Goal: Information Seeking & Learning: Learn about a topic

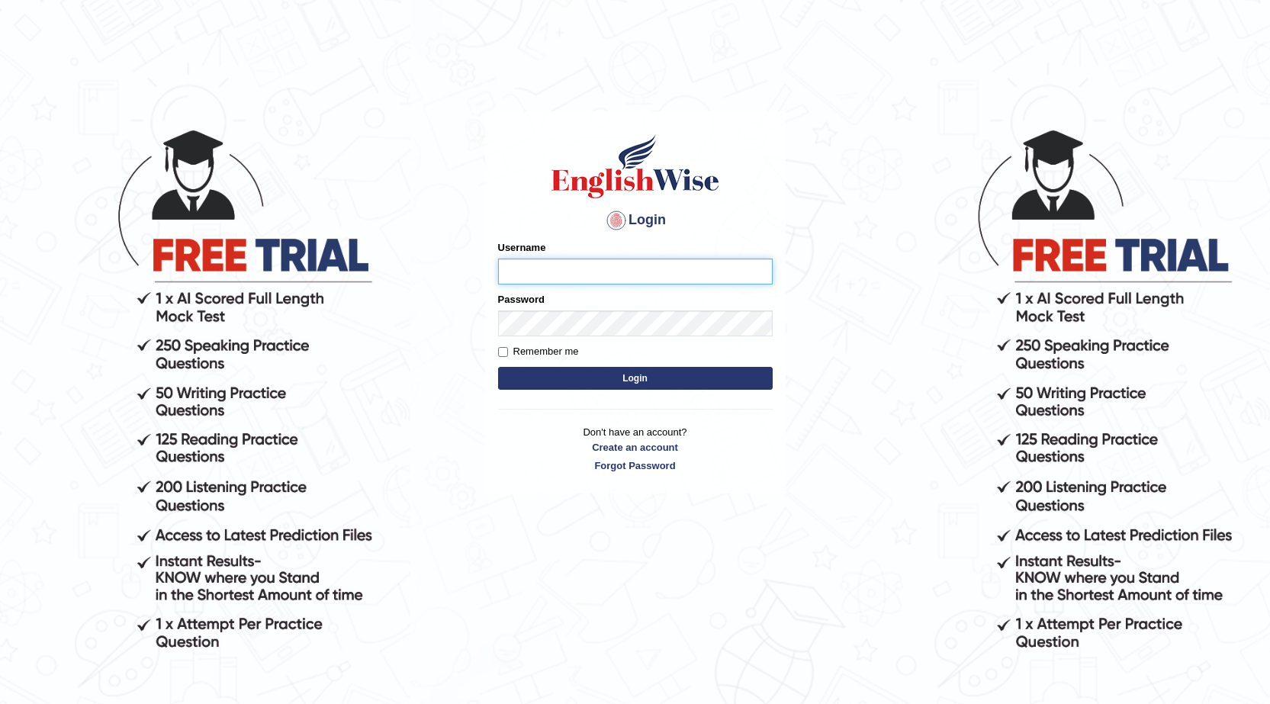
drag, startPoint x: 548, startPoint y: 280, endPoint x: 541, endPoint y: 276, distance: 8.5
click at [548, 278] on input "Username" at bounding box center [635, 272] width 275 height 26
click at [539, 258] on div "Username" at bounding box center [635, 262] width 275 height 44
click at [541, 276] on input "Username" at bounding box center [635, 272] width 275 height 26
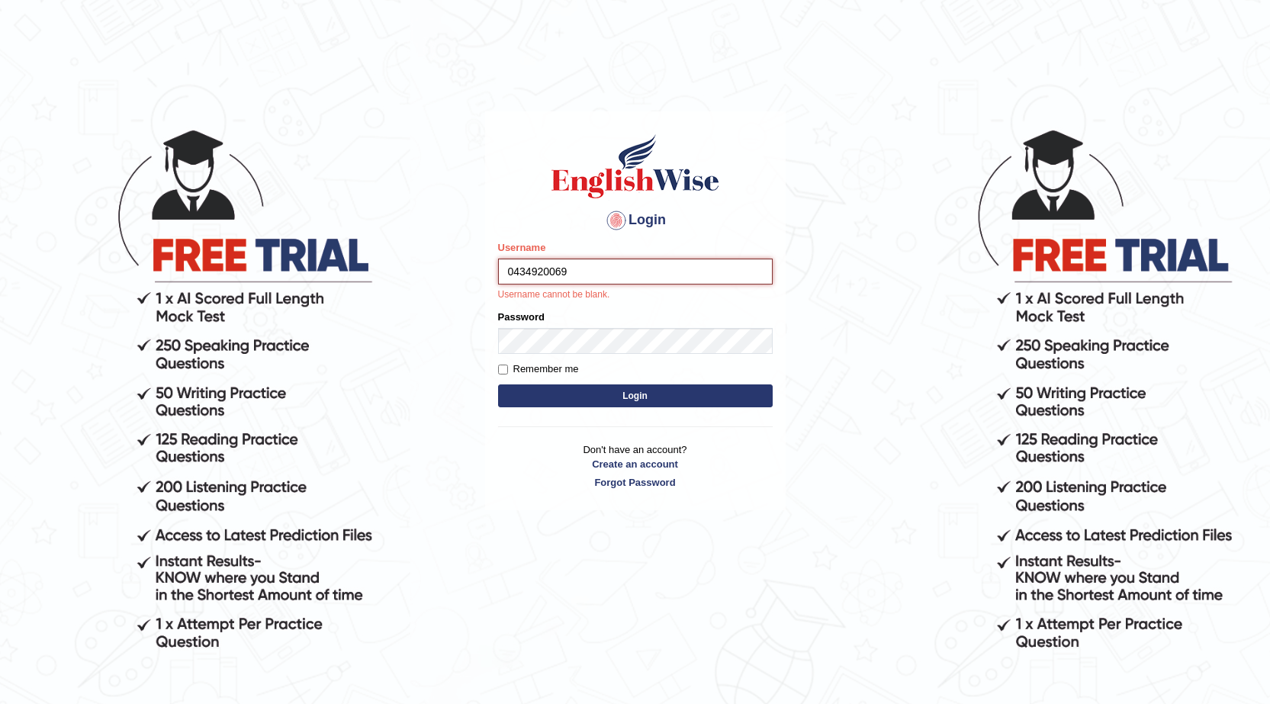
type input "0434920069"
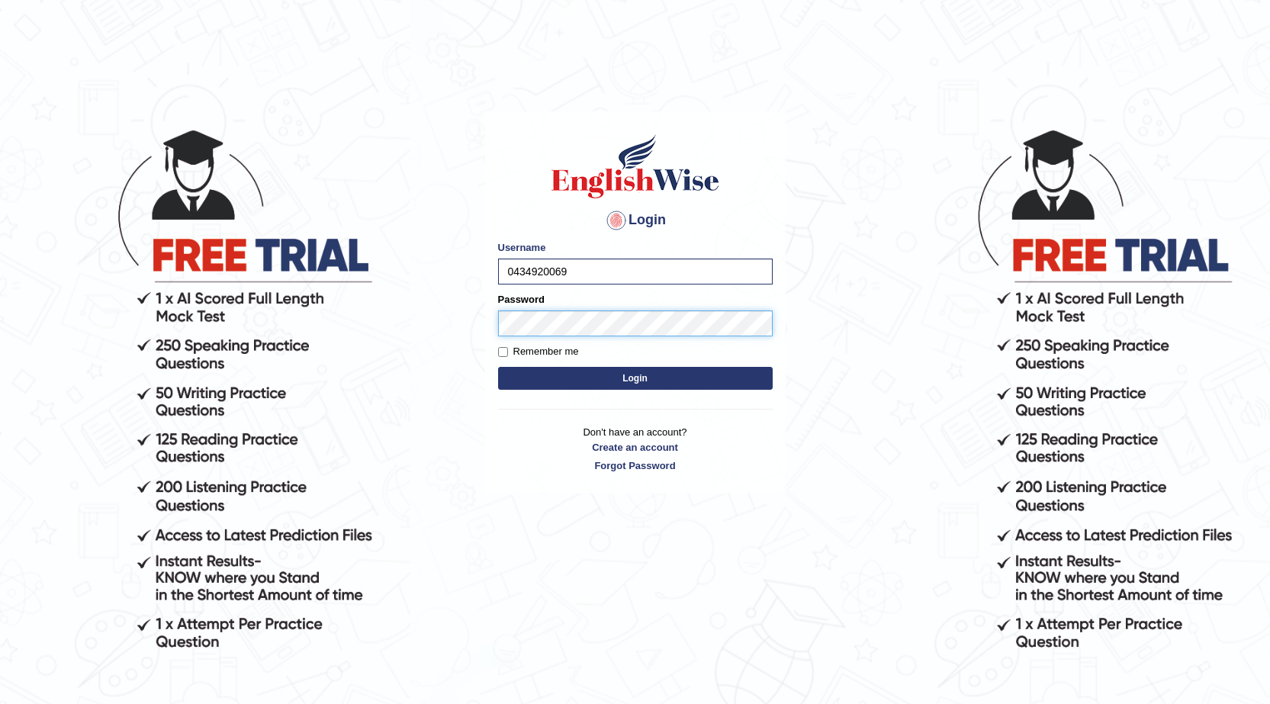
click at [498, 367] on button "Login" at bounding box center [635, 378] width 275 height 23
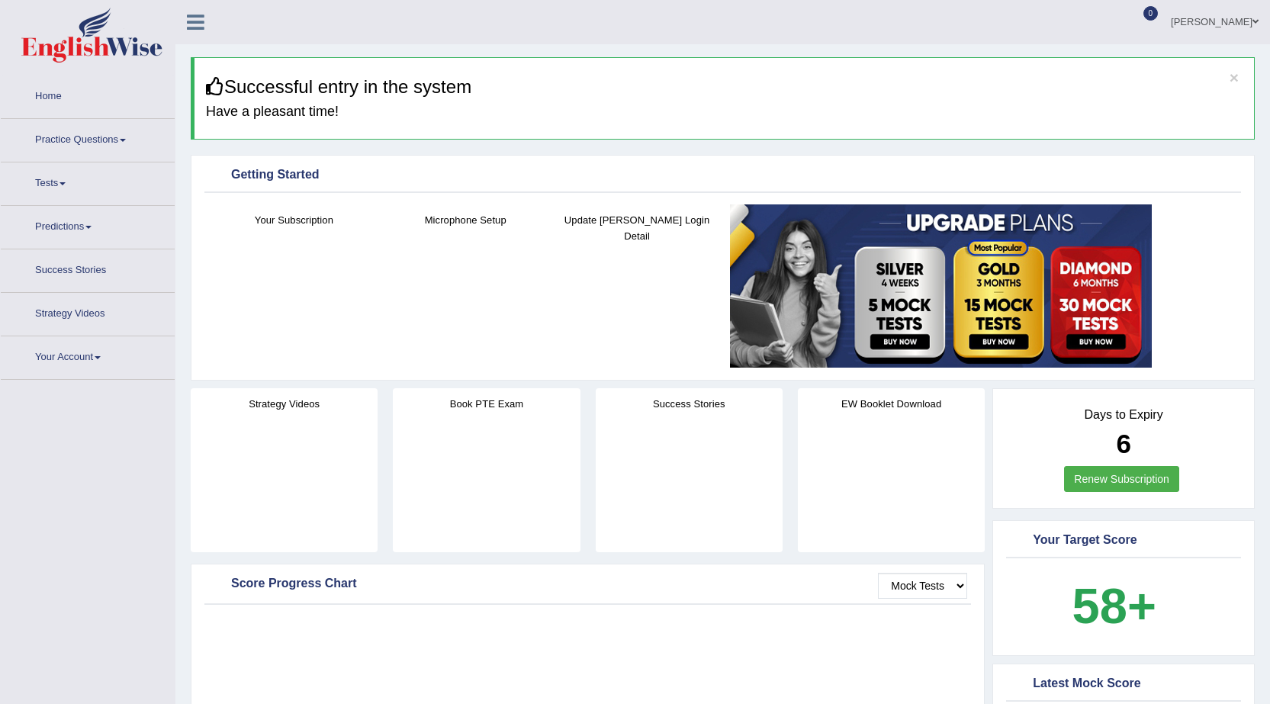
click at [58, 185] on link "Tests" at bounding box center [88, 181] width 174 height 38
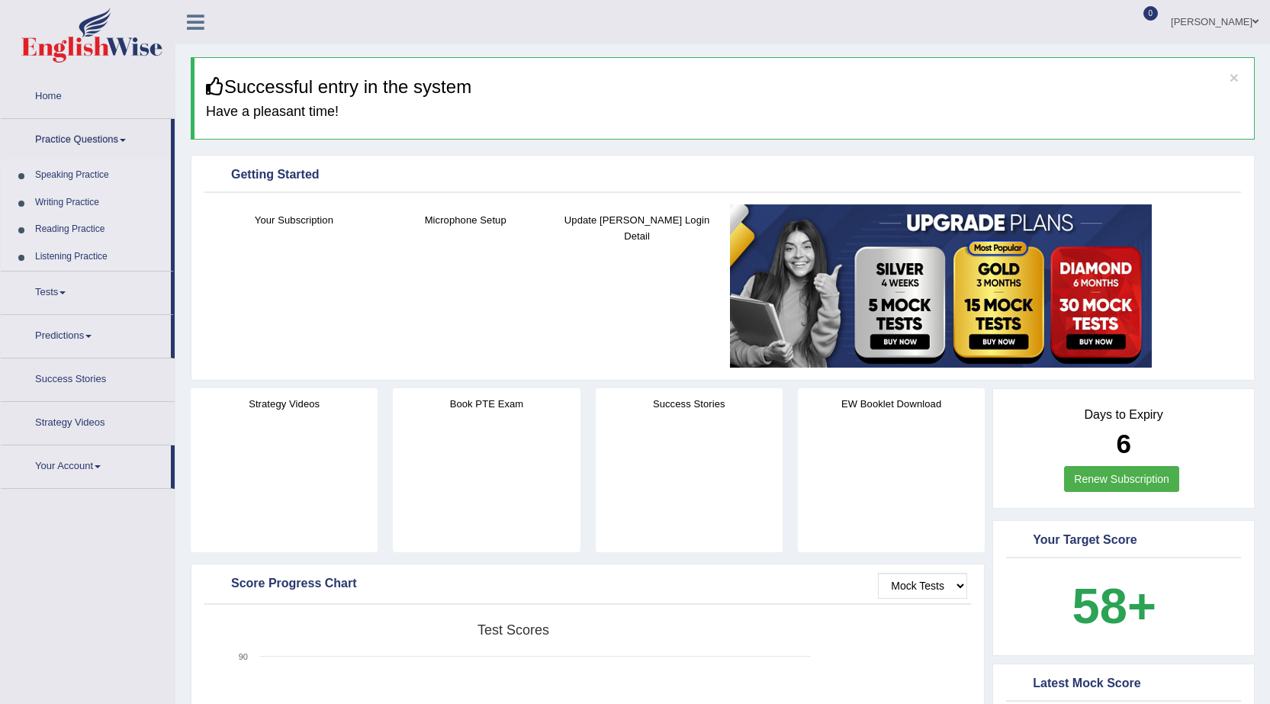
scroll to position [76, 0]
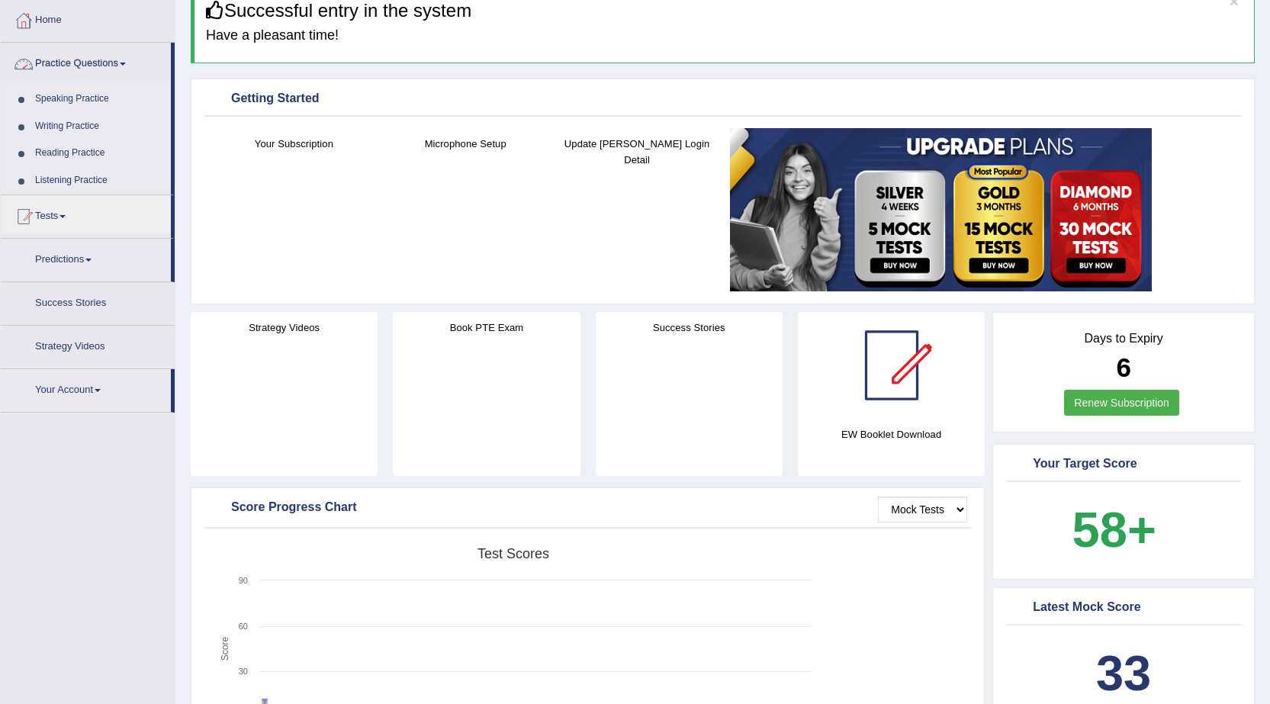
click at [87, 63] on link "Practice Questions" at bounding box center [86, 62] width 170 height 38
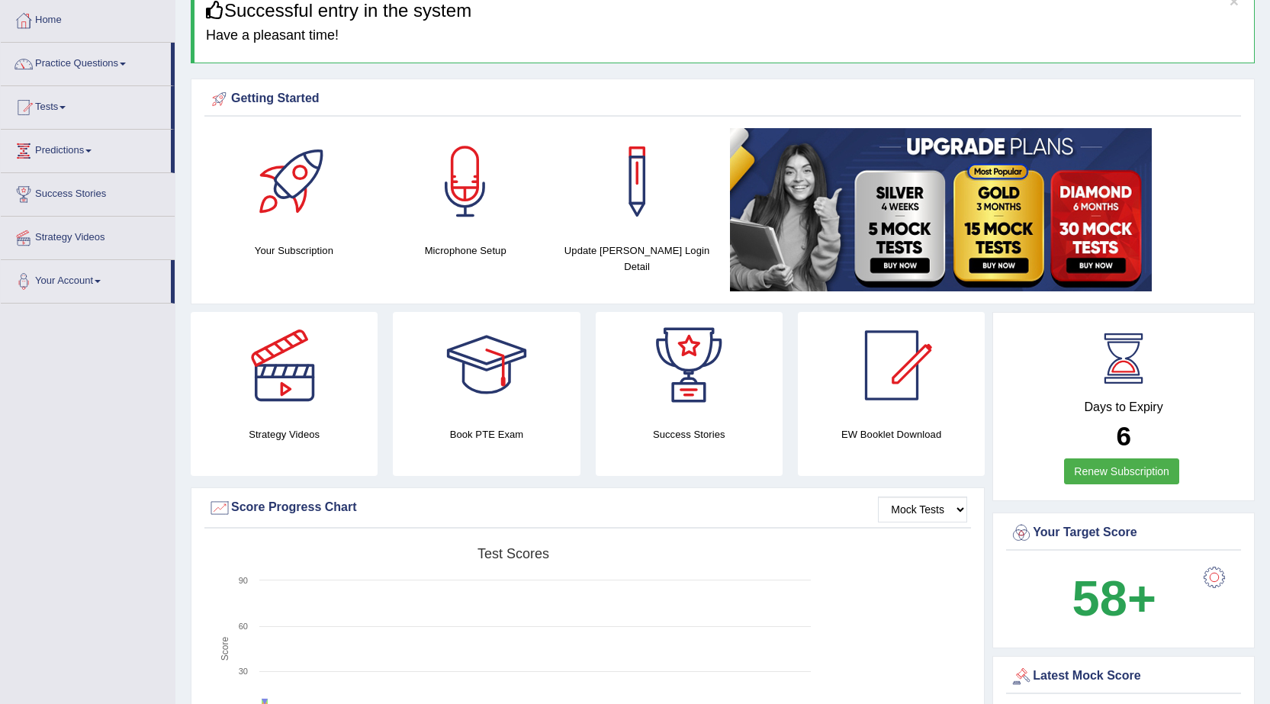
scroll to position [0, 0]
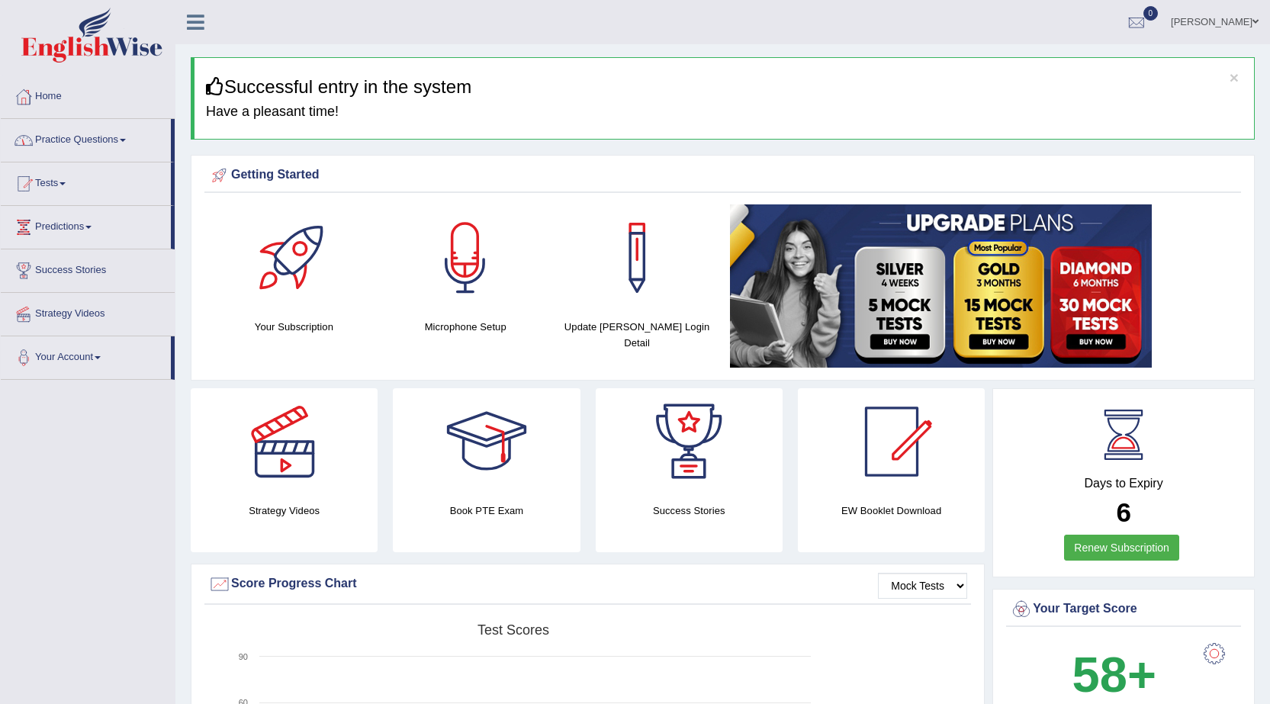
click at [98, 138] on link "Practice Questions" at bounding box center [86, 138] width 170 height 38
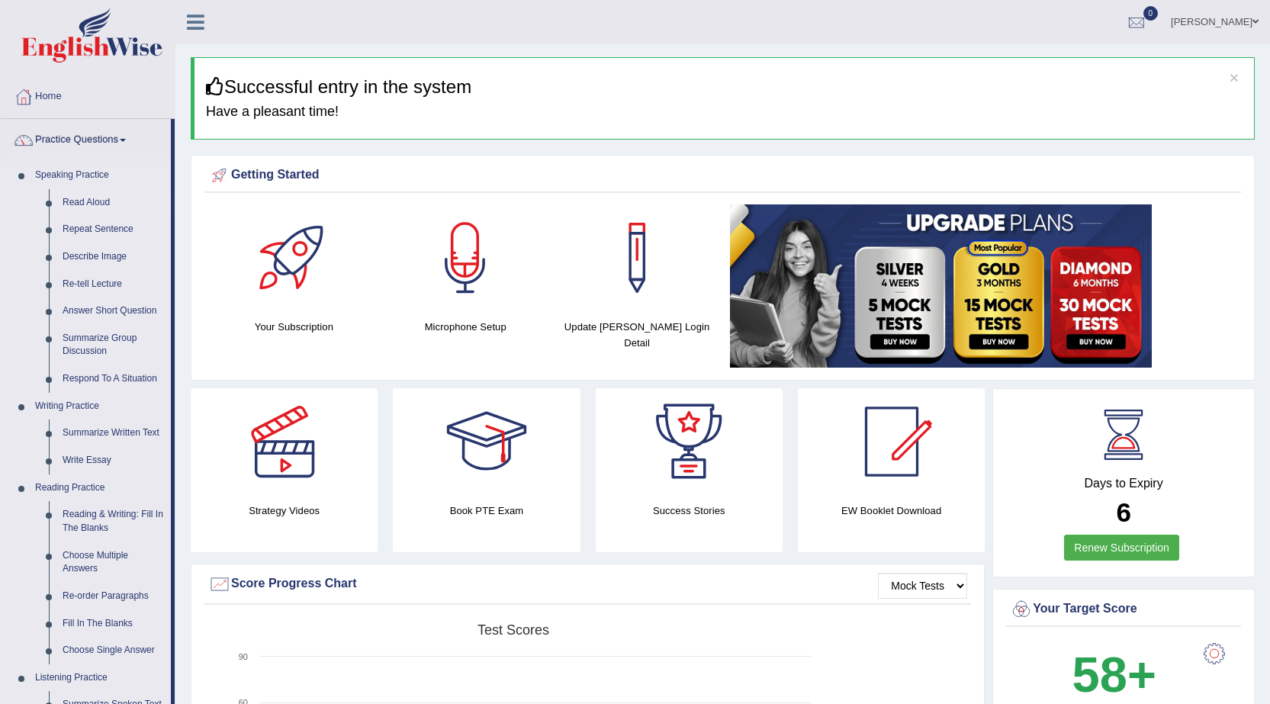
click at [87, 203] on link "Read Aloud" at bounding box center [113, 202] width 115 height 27
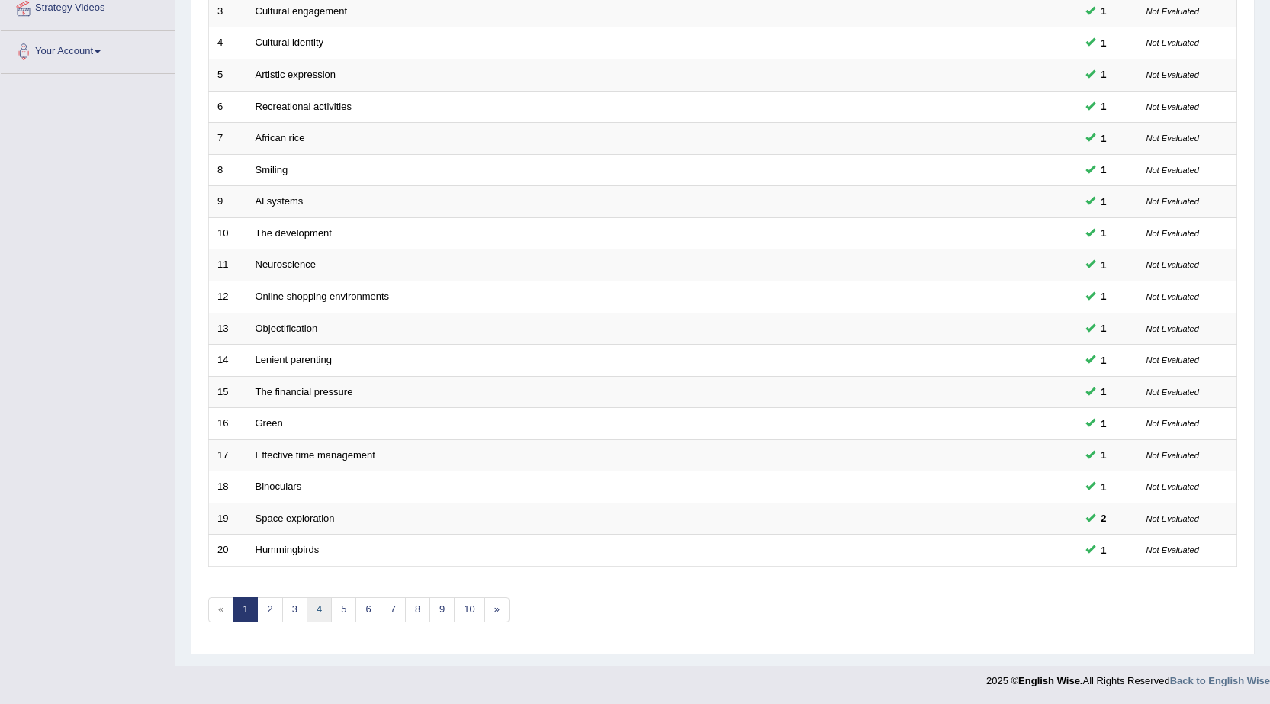
click at [320, 612] on link "4" at bounding box center [319, 609] width 25 height 25
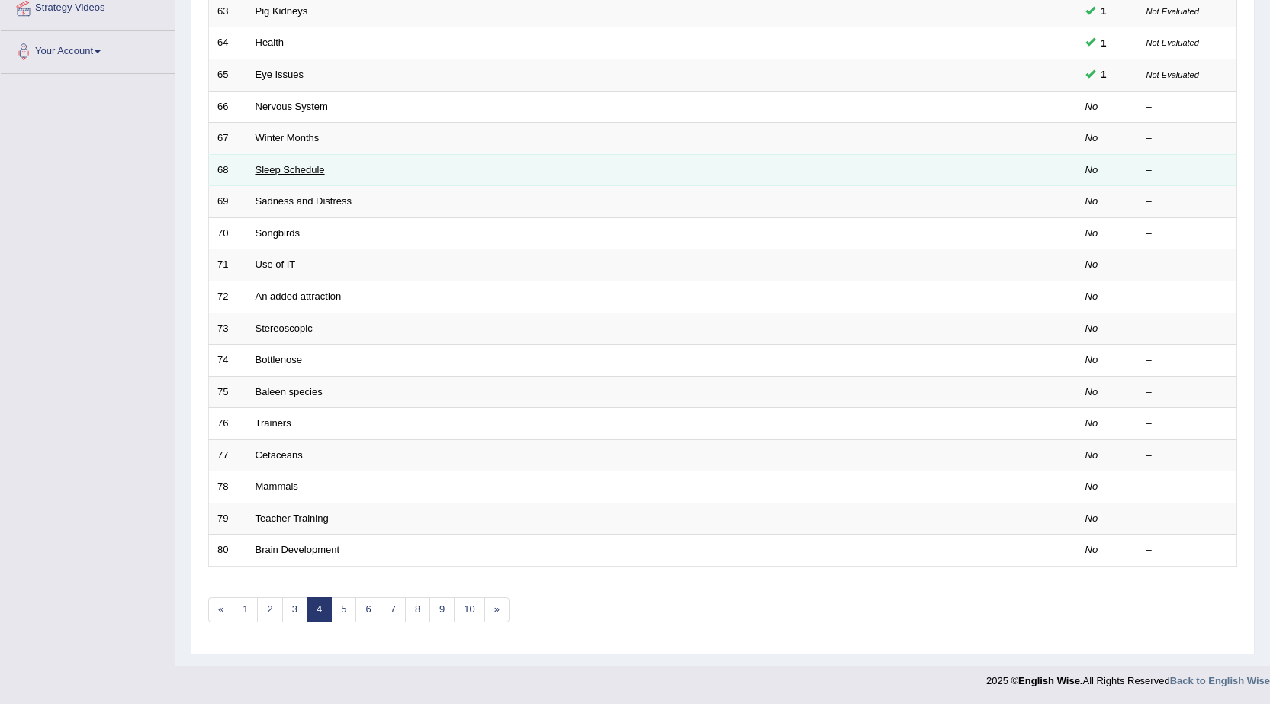
click at [290, 164] on link "Sleep Schedule" at bounding box center [289, 169] width 69 height 11
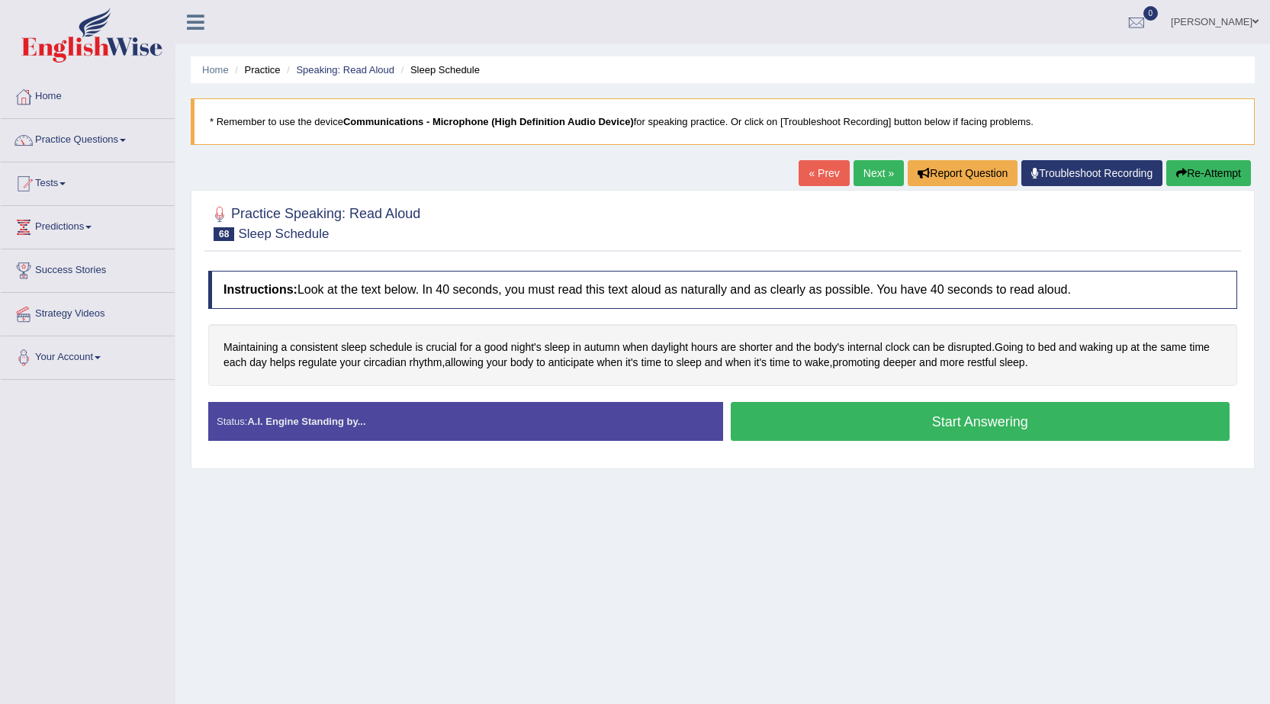
click at [850, 425] on button "Start Answering" at bounding box center [981, 421] width 500 height 39
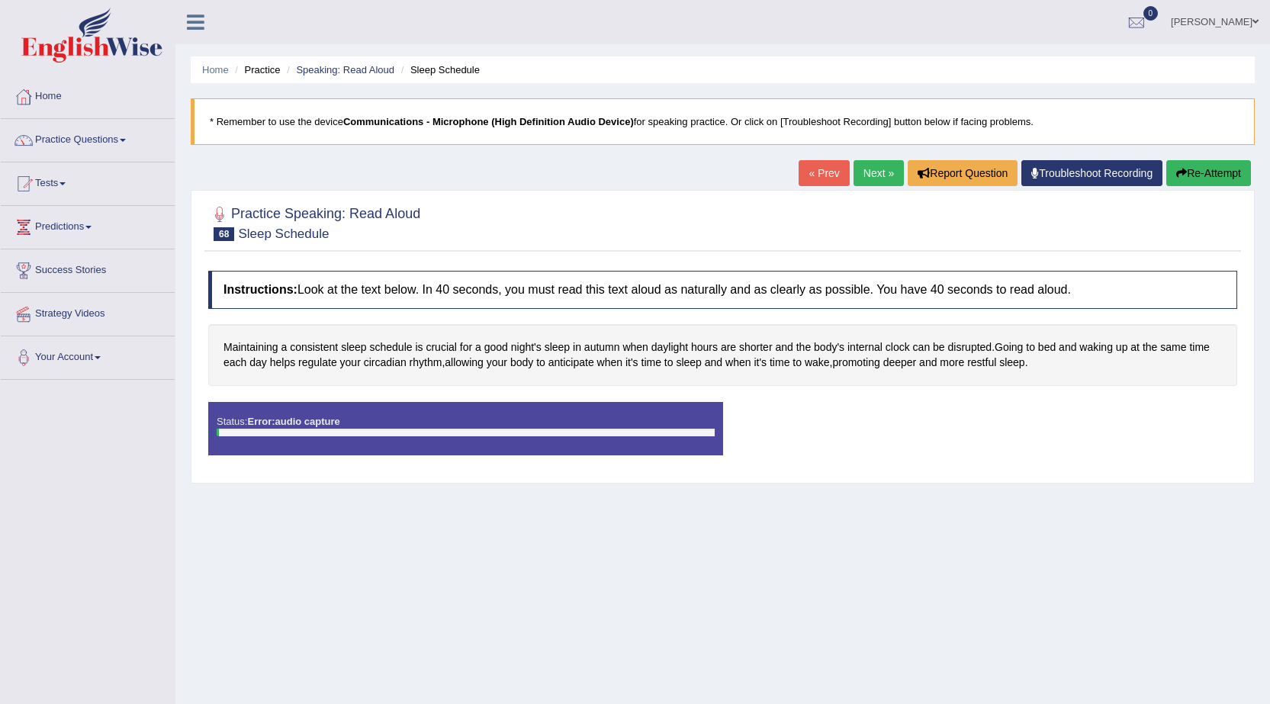
click at [1201, 174] on button "Re-Attempt" at bounding box center [1208, 173] width 85 height 26
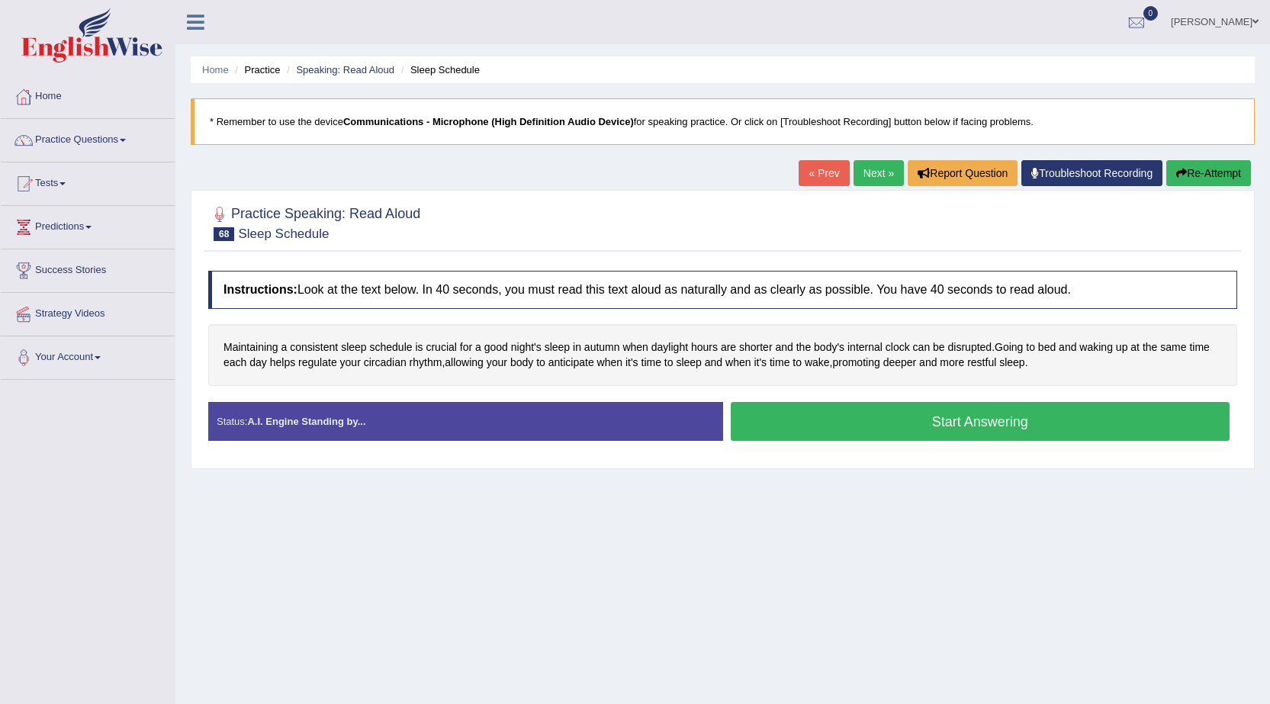
click at [996, 426] on button "Start Answering" at bounding box center [981, 421] width 500 height 39
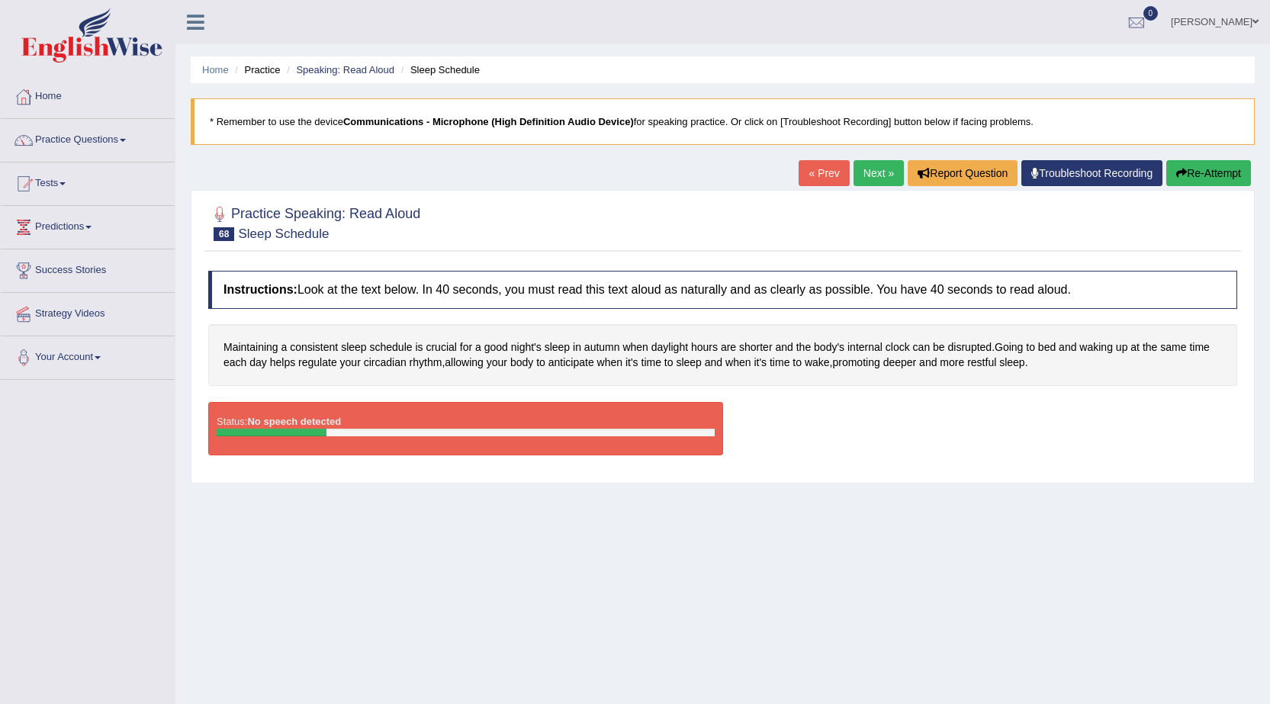
click at [1207, 167] on button "Re-Attempt" at bounding box center [1208, 173] width 85 height 26
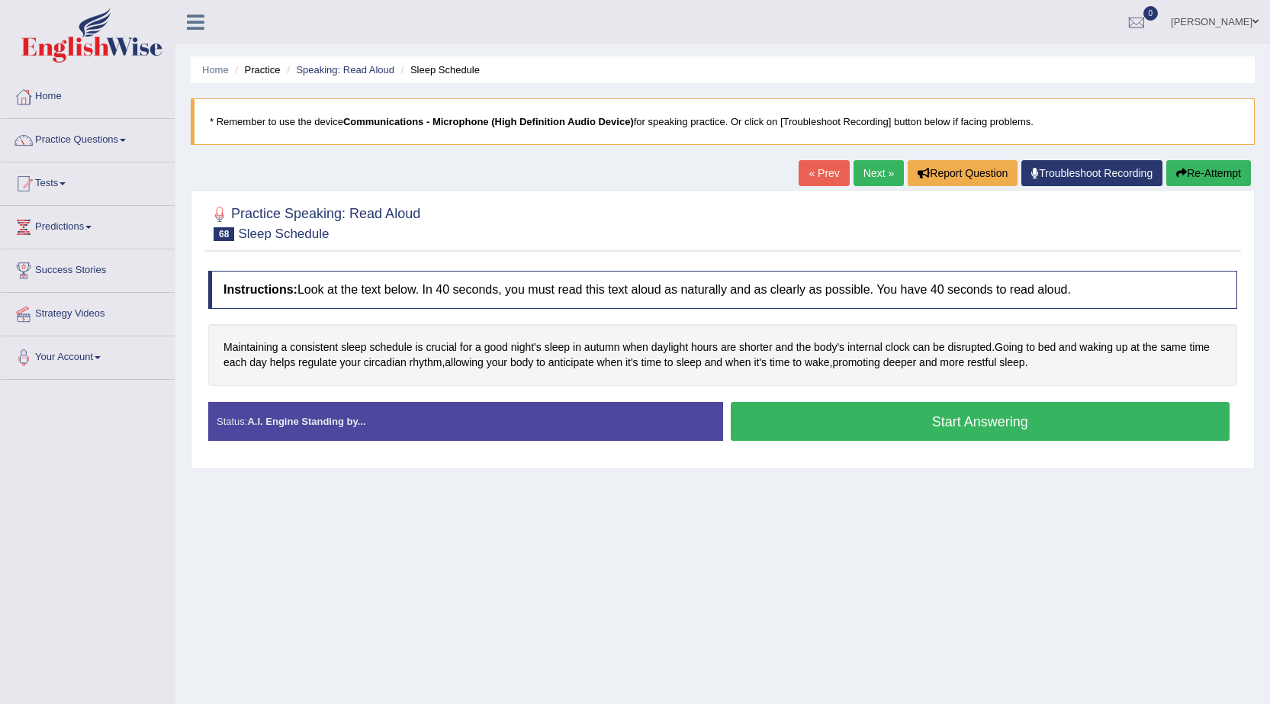
click at [808, 413] on button "Start Answering" at bounding box center [981, 421] width 500 height 39
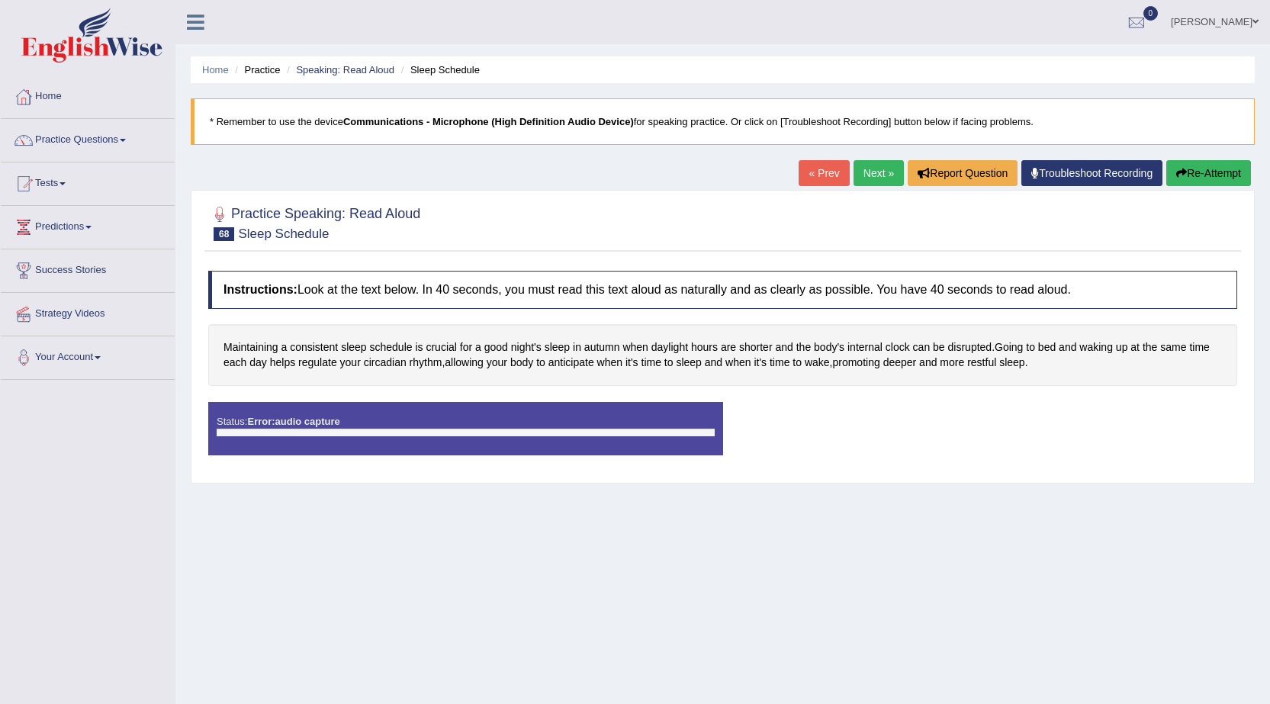
click at [877, 169] on link "Next »" at bounding box center [878, 173] width 50 height 26
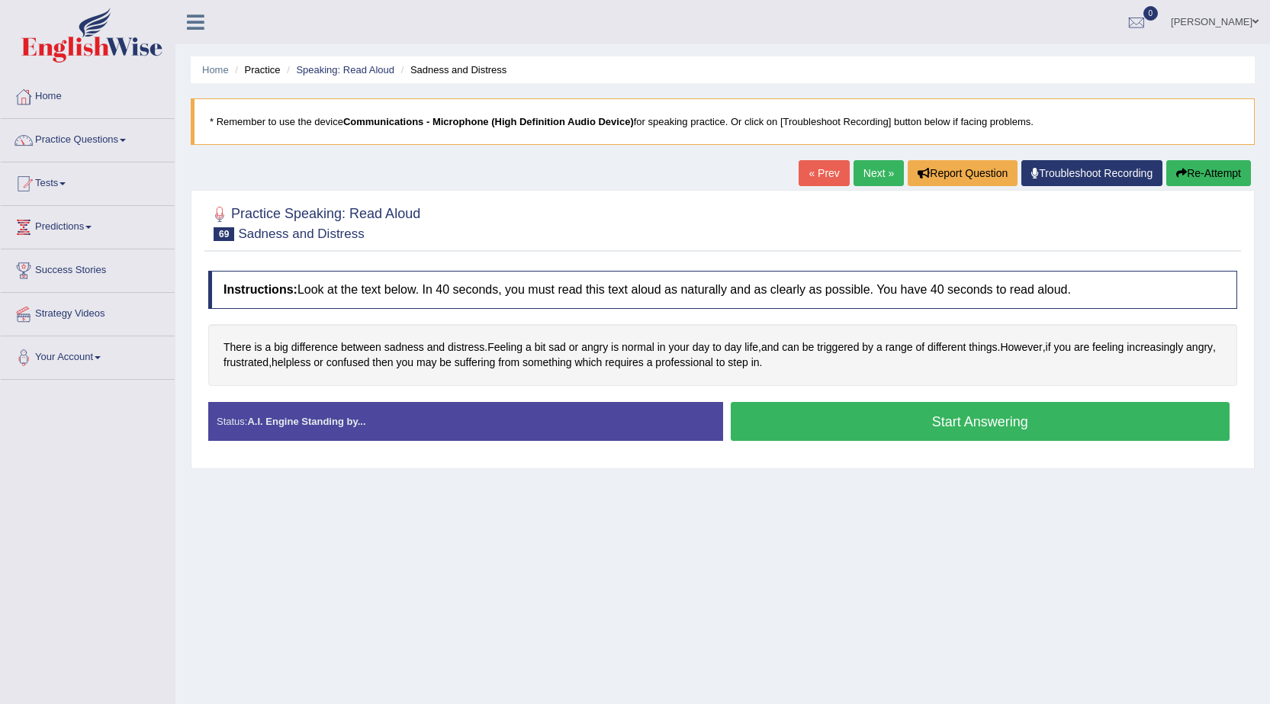
click at [821, 173] on link "« Prev" at bounding box center [823, 173] width 50 height 26
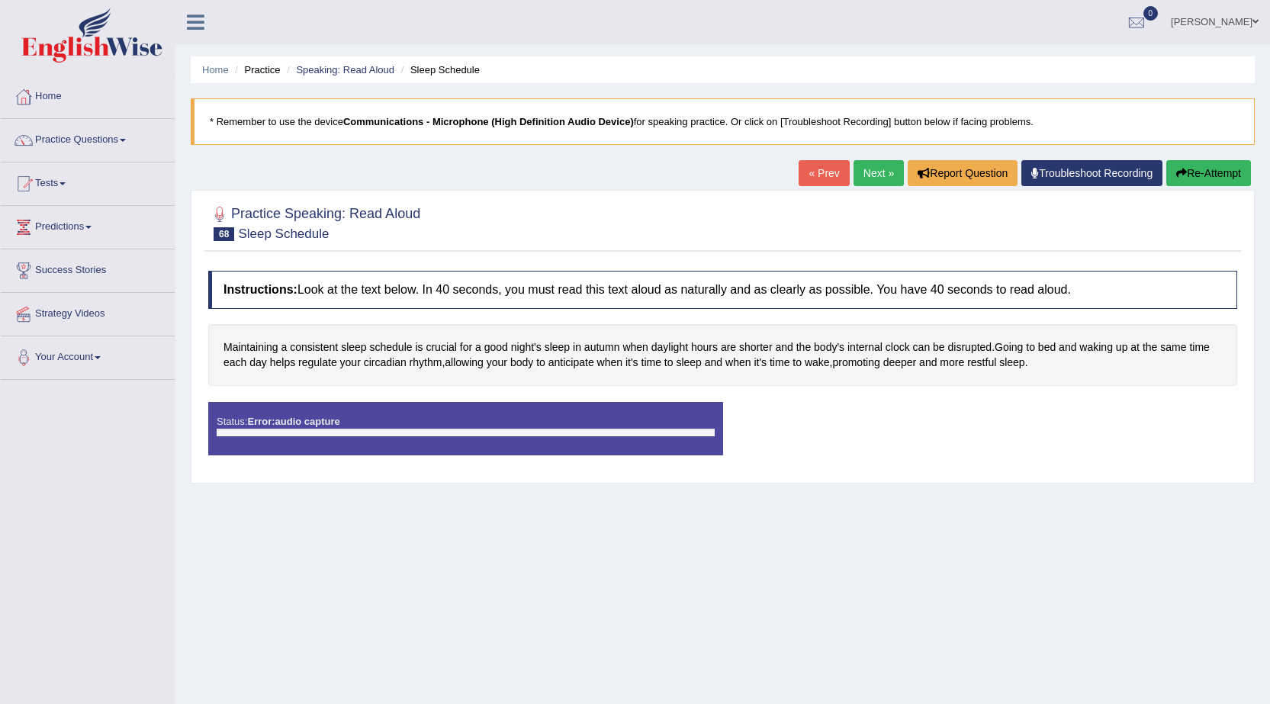
click at [1169, 575] on div "Home Practice Speaking: Read Aloud Sleep Schedule * Remember to use the device …" at bounding box center [722, 381] width 1094 height 763
click at [872, 172] on link "Next »" at bounding box center [878, 173] width 50 height 26
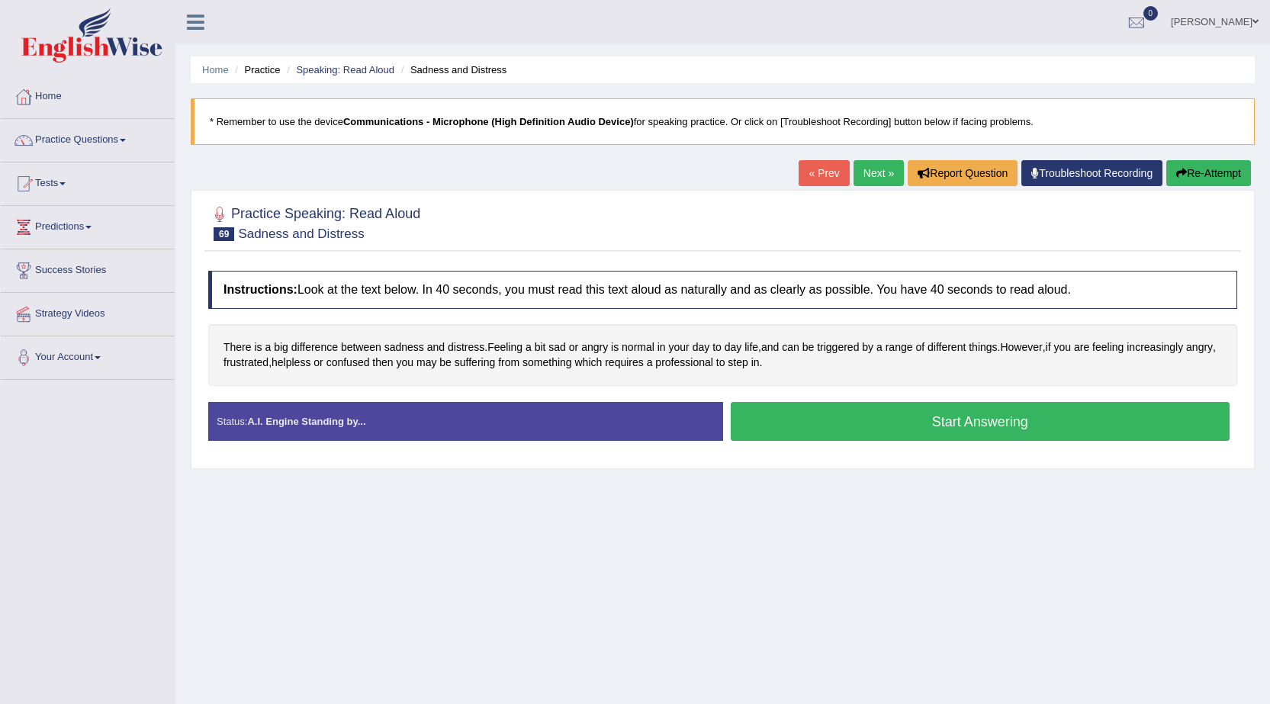
click at [820, 172] on link "« Prev" at bounding box center [823, 173] width 50 height 26
click at [942, 419] on button "Start Answering" at bounding box center [981, 421] width 500 height 39
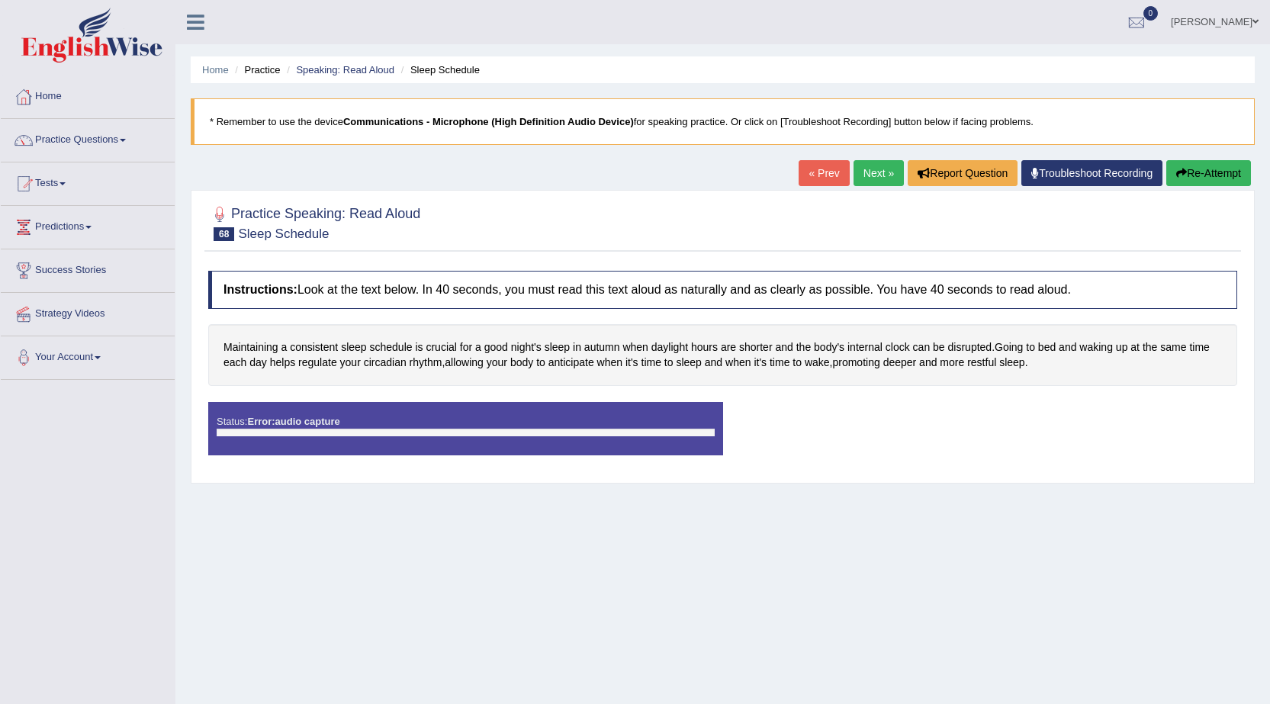
click at [1221, 164] on button "Re-Attempt" at bounding box center [1208, 173] width 85 height 26
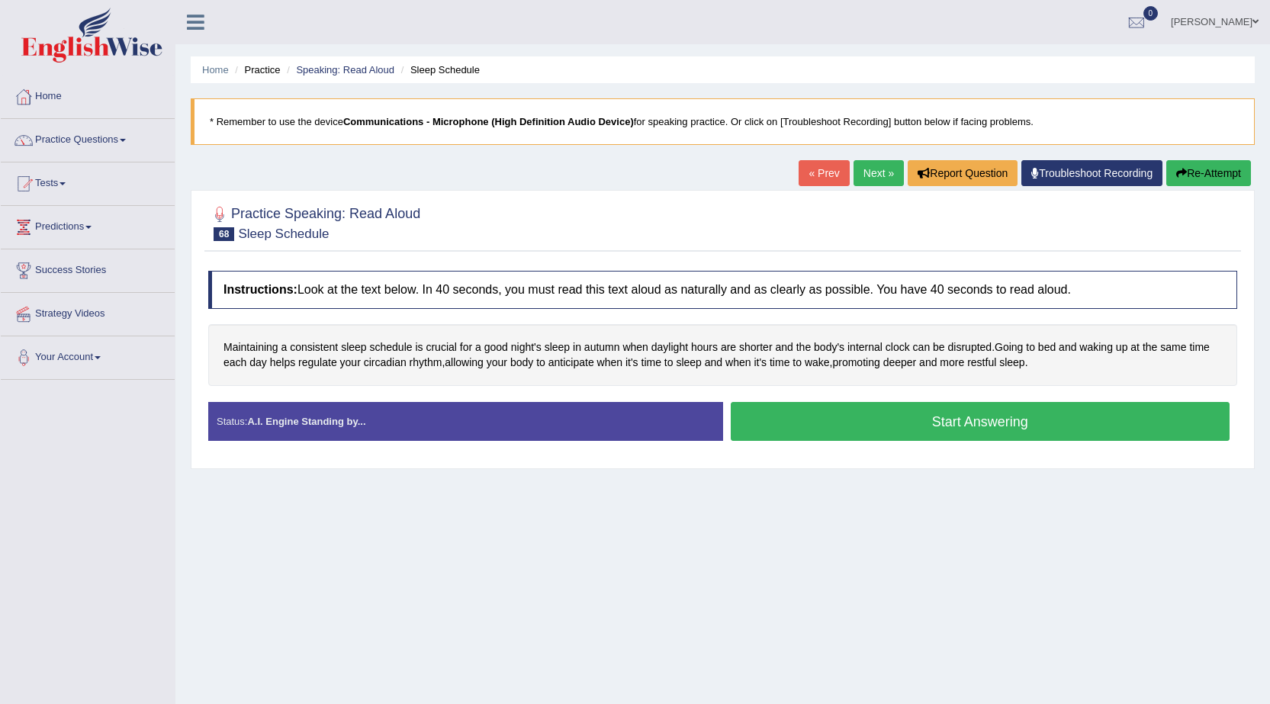
click at [994, 419] on button "Start Answering" at bounding box center [981, 421] width 500 height 39
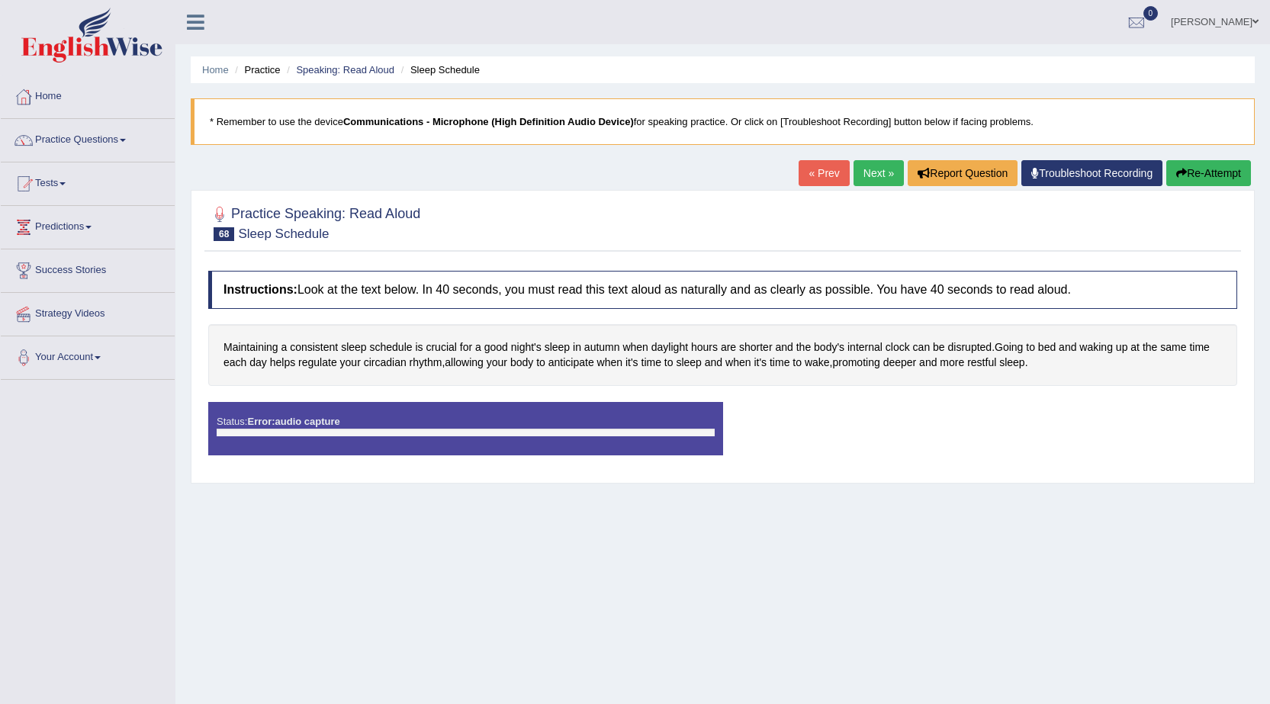
click at [821, 172] on link "« Prev" at bounding box center [823, 173] width 50 height 26
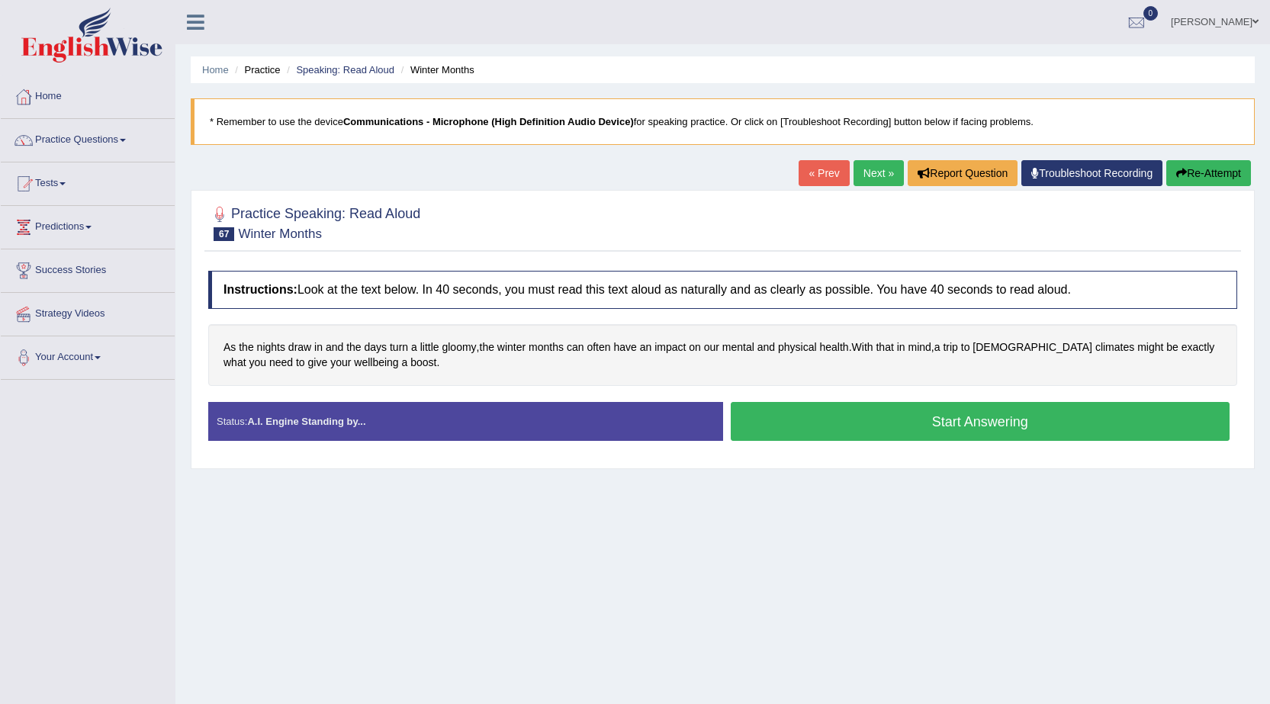
click at [894, 426] on button "Start Answering" at bounding box center [981, 421] width 500 height 39
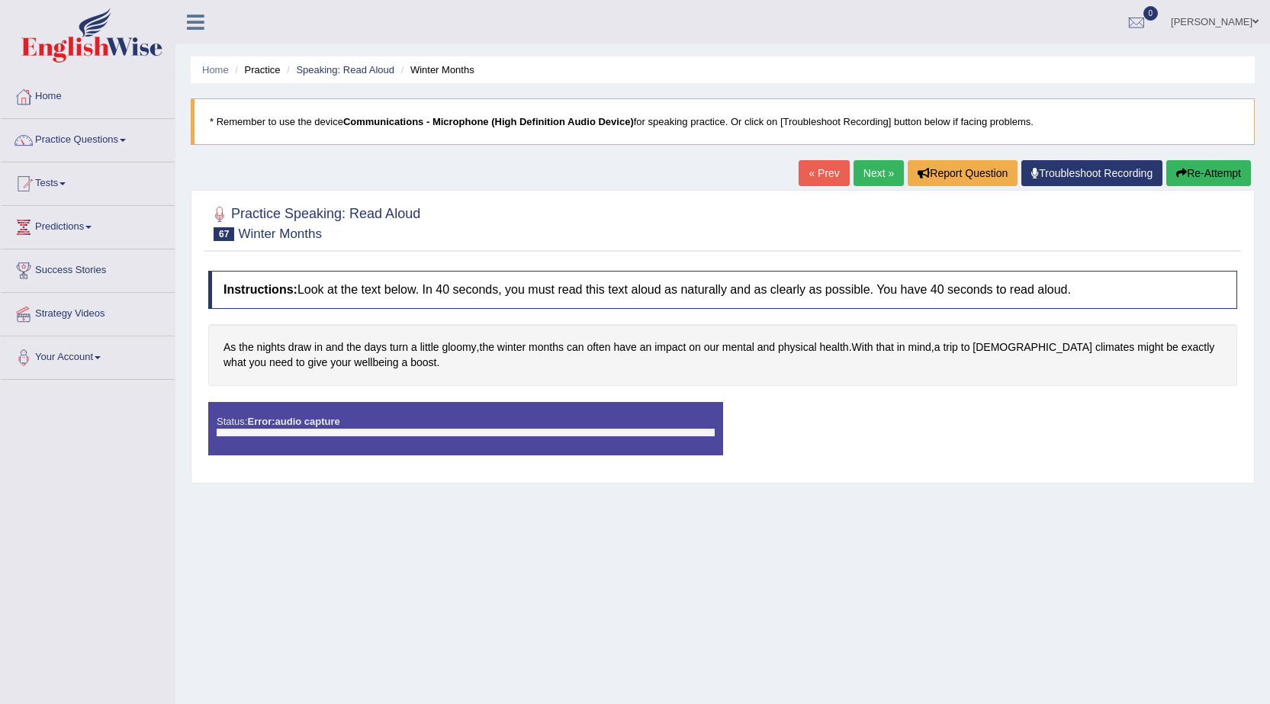
click at [808, 169] on link "« Prev" at bounding box center [823, 173] width 50 height 26
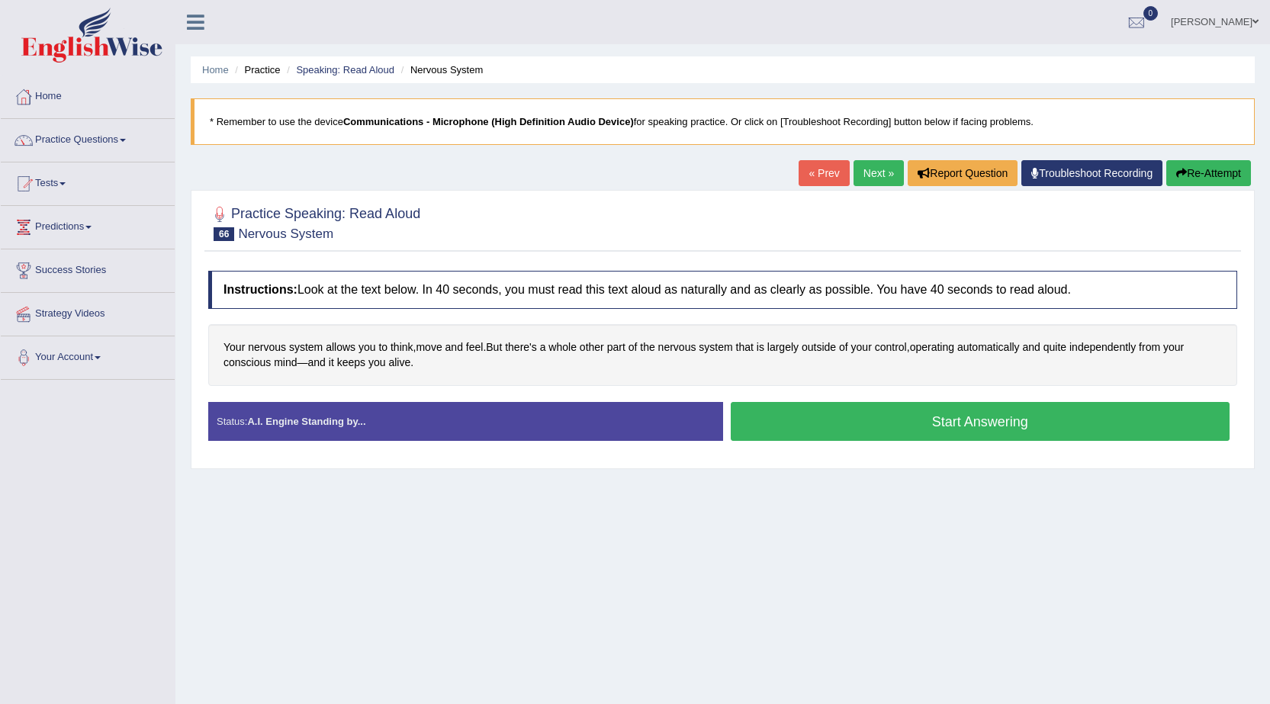
click at [817, 414] on button "Start Answering" at bounding box center [981, 421] width 500 height 39
